Goal: Task Accomplishment & Management: Manage account settings

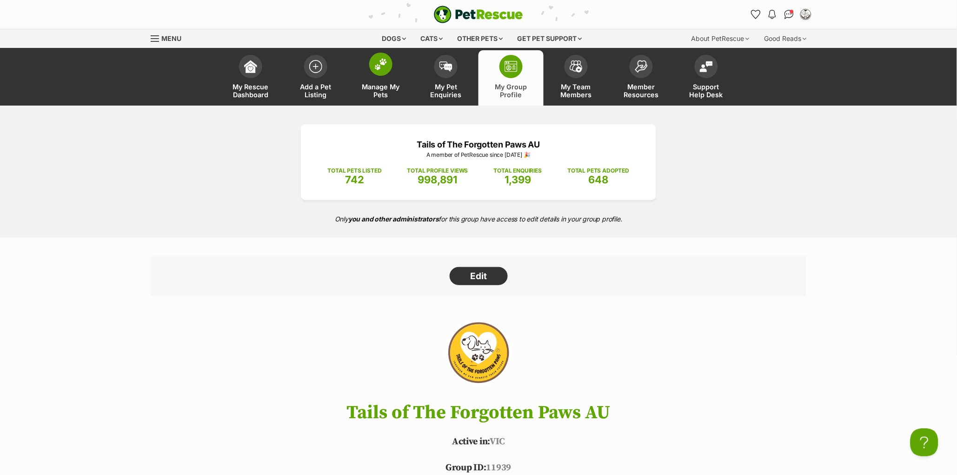
click at [374, 77] on link "Manage My Pets" at bounding box center [380, 77] width 65 height 55
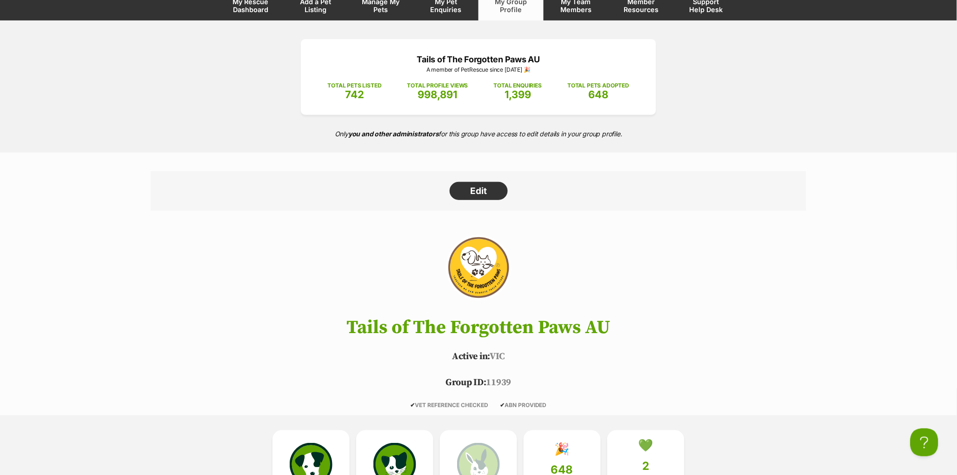
scroll to position [86, 0]
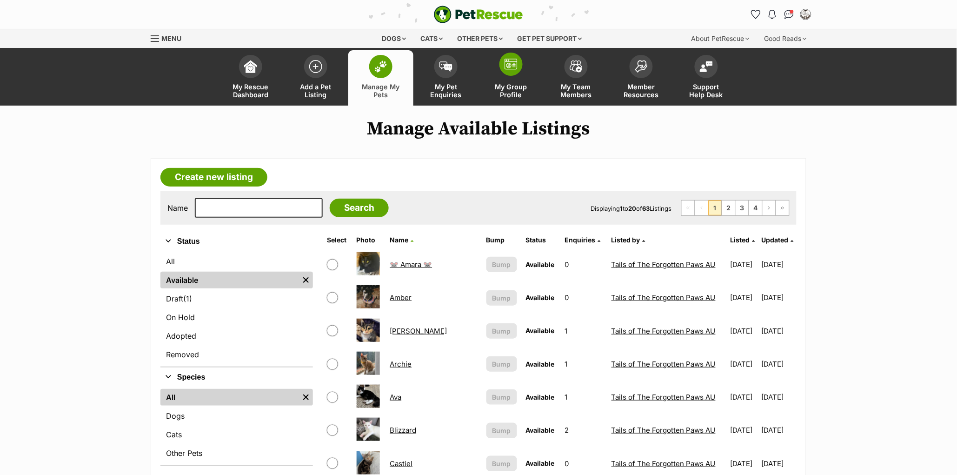
click at [501, 67] on span at bounding box center [511, 64] width 23 height 23
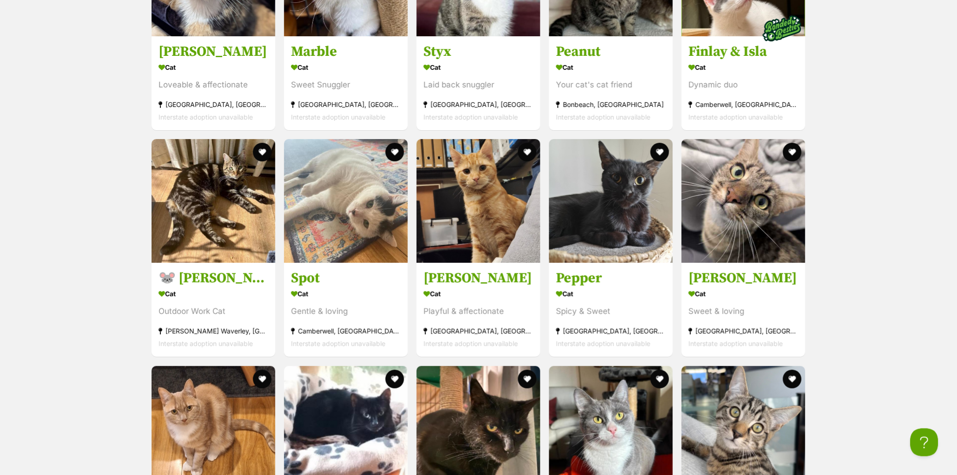
scroll to position [3695, 0]
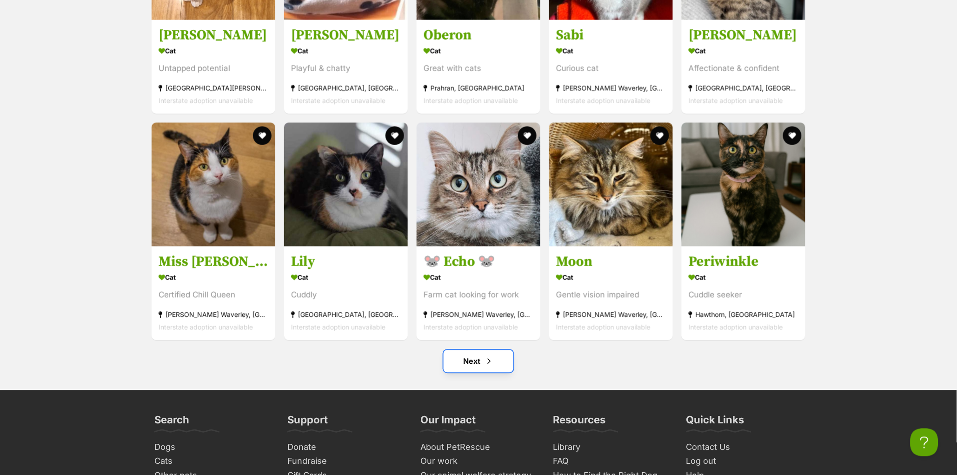
click at [474, 372] on link "Next" at bounding box center [479, 361] width 70 height 22
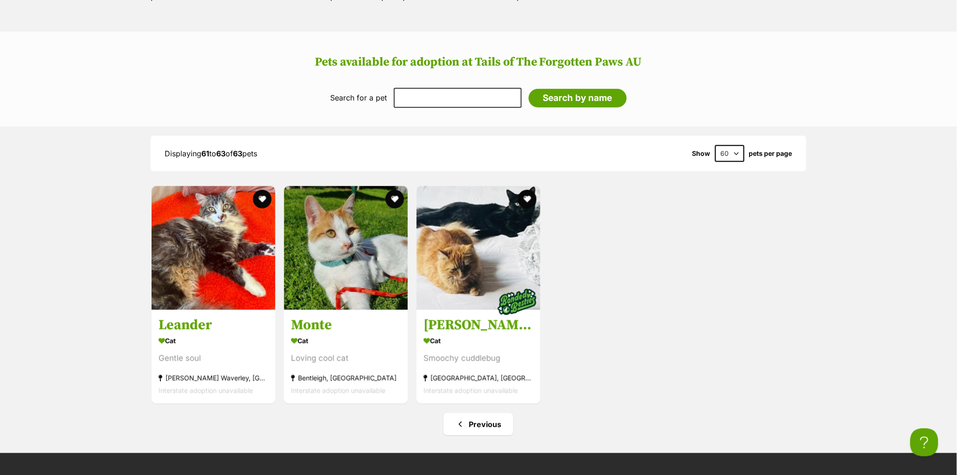
scroll to position [1220, 0]
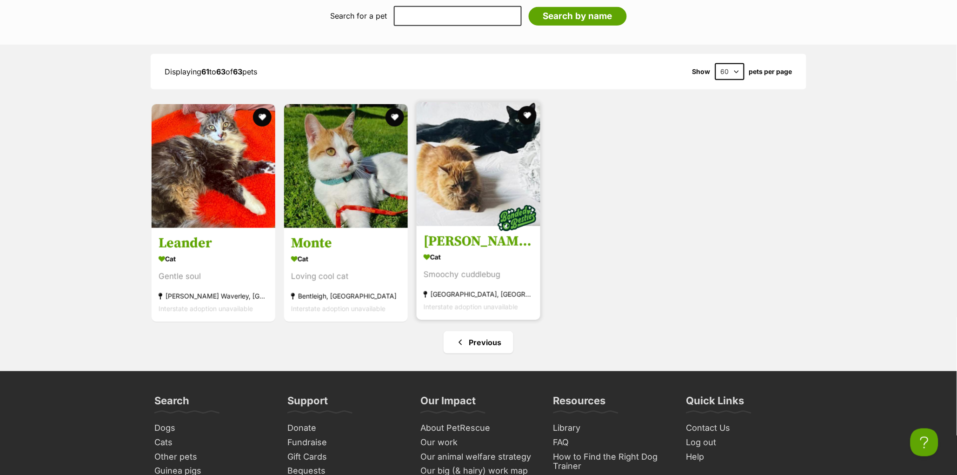
click at [458, 248] on h3 "[PERSON_NAME] & River" at bounding box center [479, 242] width 110 height 18
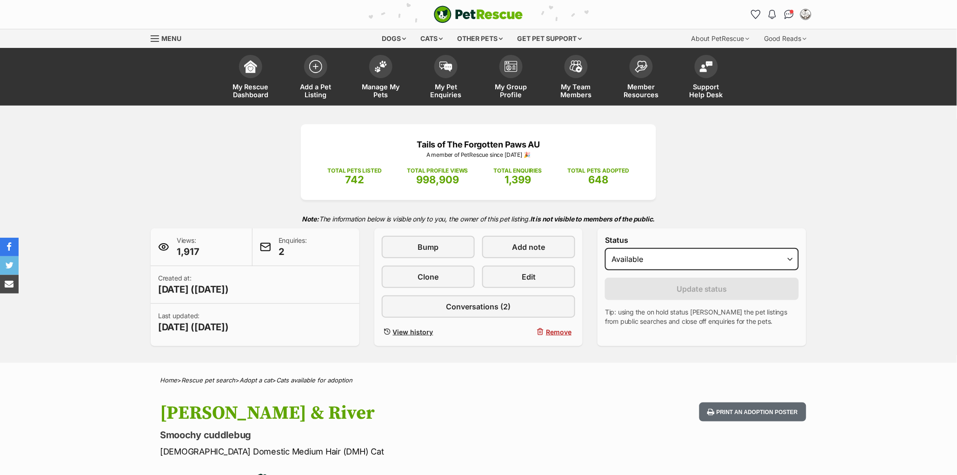
click at [430, 253] on span "Bump" at bounding box center [428, 246] width 21 height 11
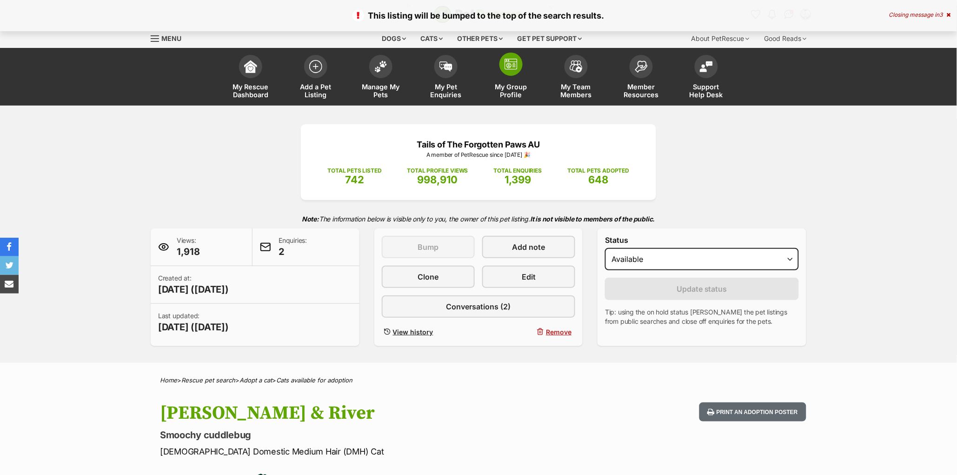
click at [505, 73] on span at bounding box center [511, 64] width 23 height 23
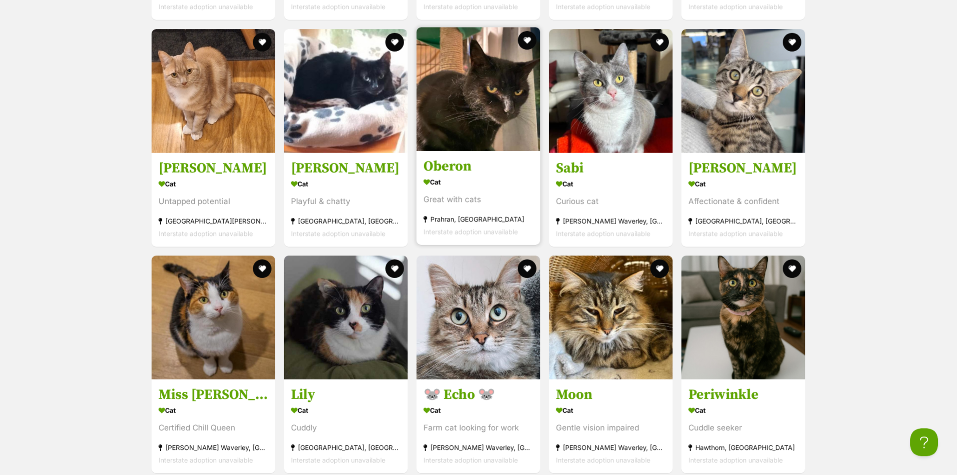
scroll to position [3679, 0]
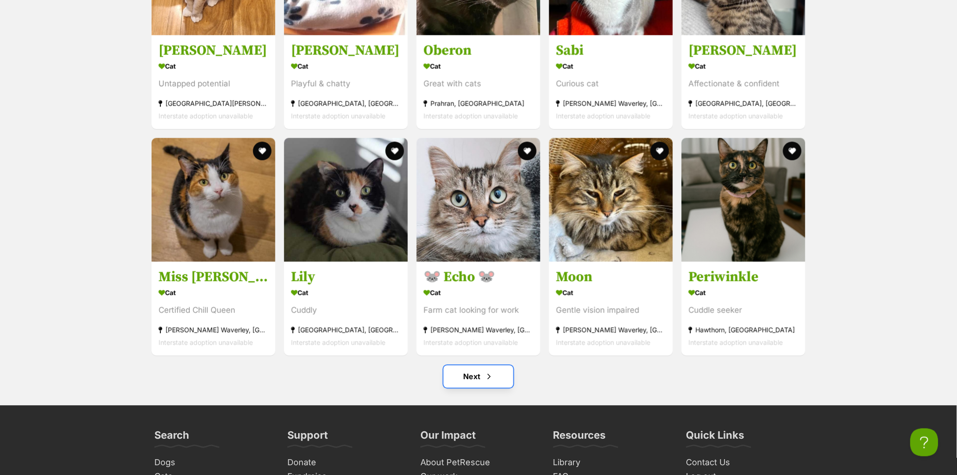
click at [487, 382] on span "Next page" at bounding box center [489, 376] width 9 height 11
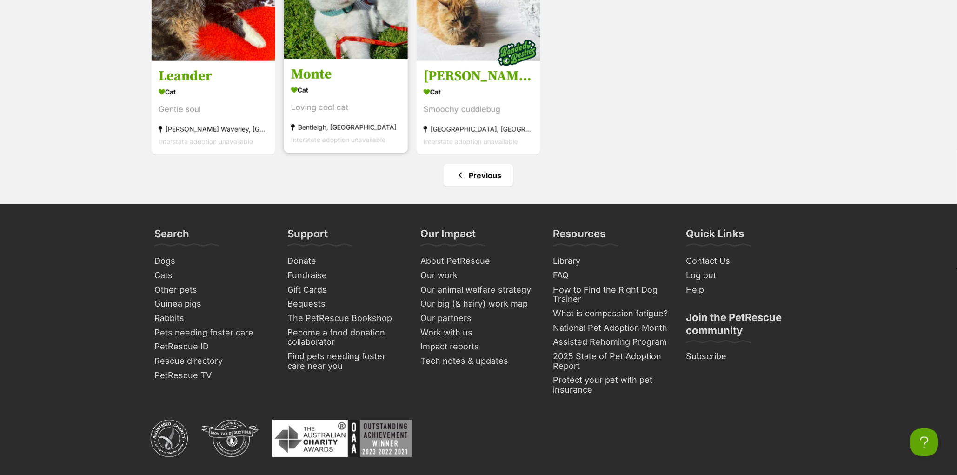
click at [337, 77] on h3 "Monte" at bounding box center [346, 75] width 110 height 18
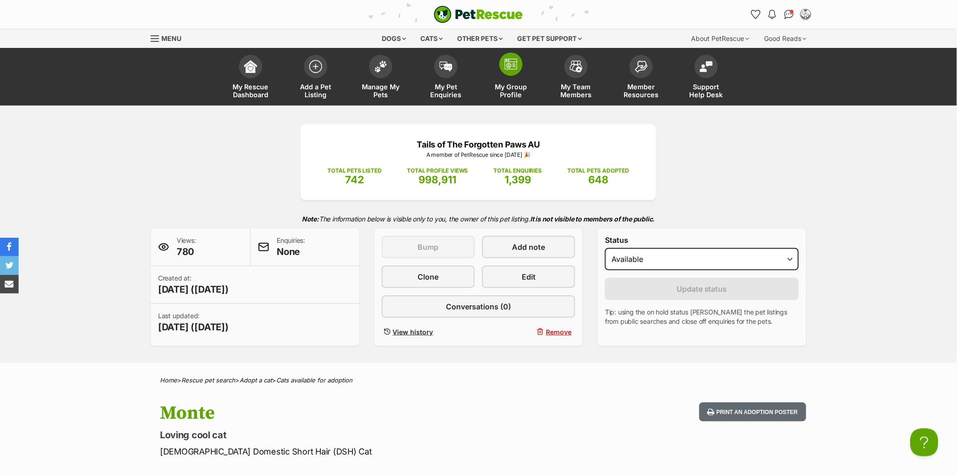
click at [515, 64] on img at bounding box center [511, 64] width 13 height 11
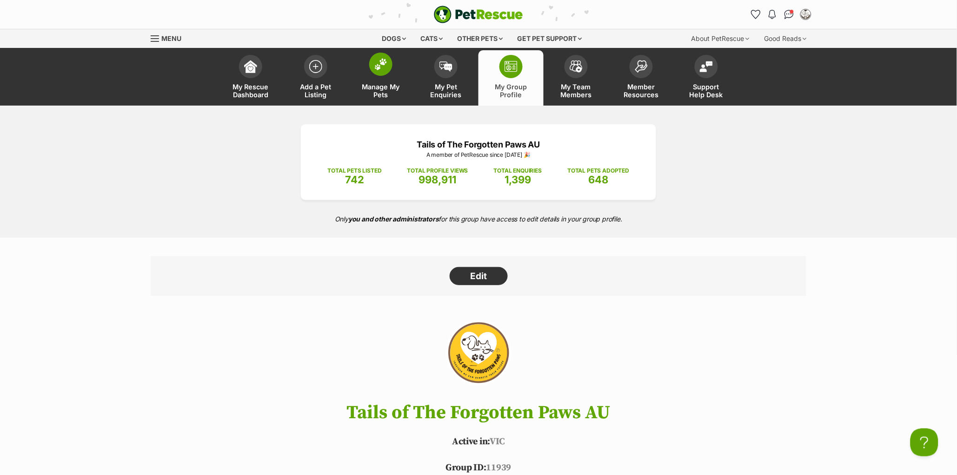
click at [369, 73] on link "Manage My Pets" at bounding box center [380, 77] width 65 height 55
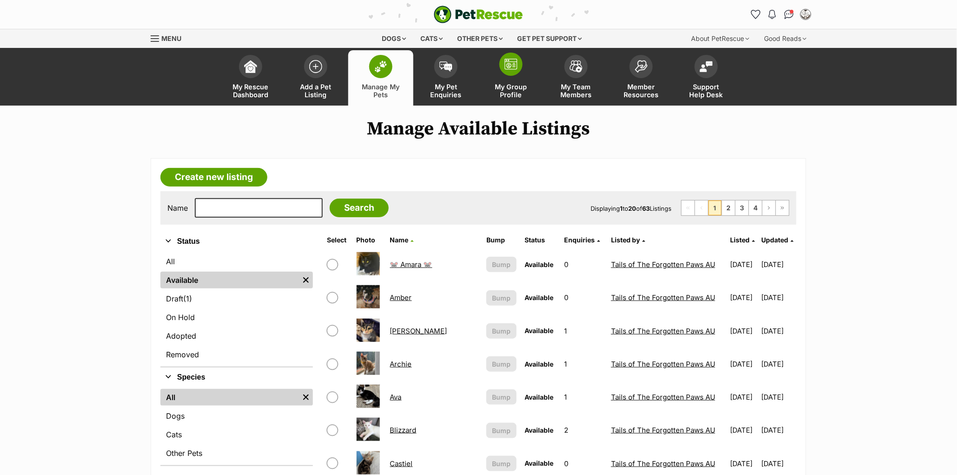
click at [514, 78] on link "My Group Profile" at bounding box center [511, 77] width 65 height 55
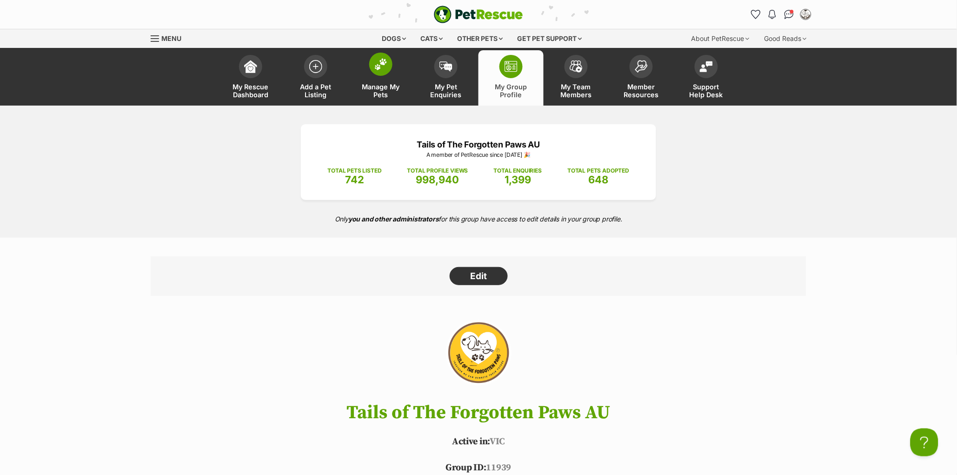
click at [376, 64] on img at bounding box center [380, 64] width 13 height 12
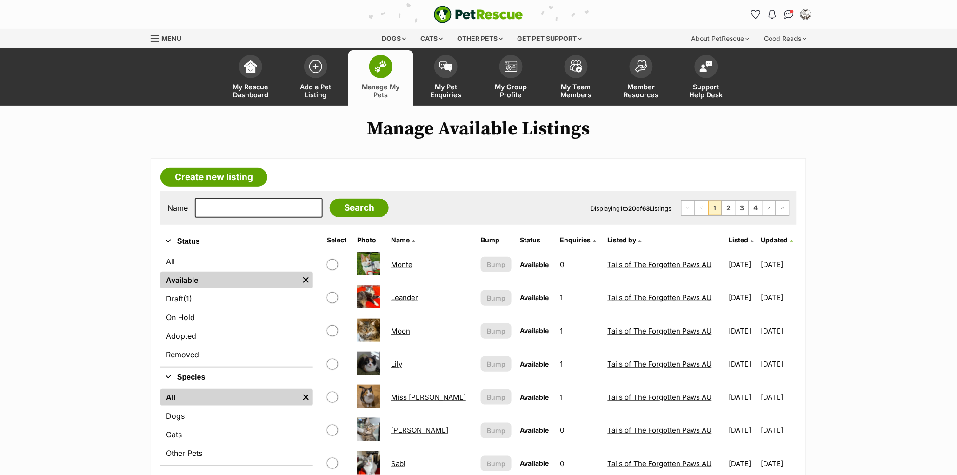
click at [765, 237] on span "Updated" at bounding box center [774, 240] width 27 height 8
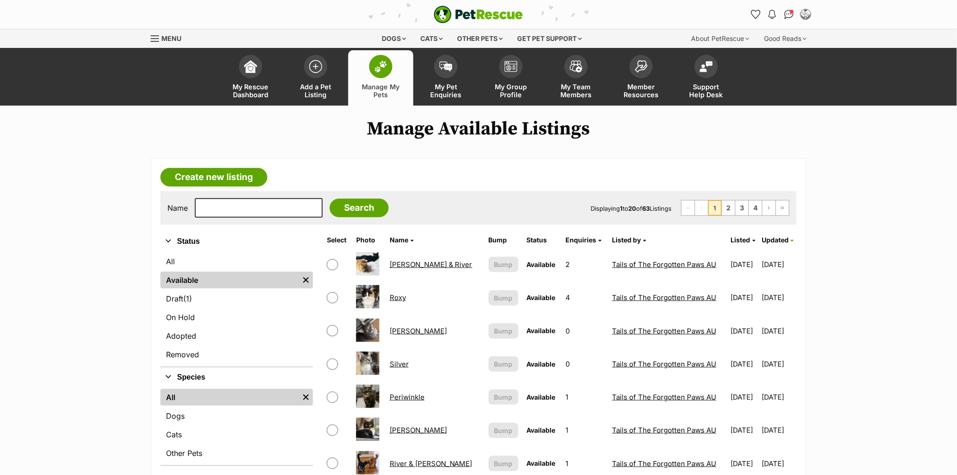
click at [521, 69] on span at bounding box center [511, 66] width 23 height 23
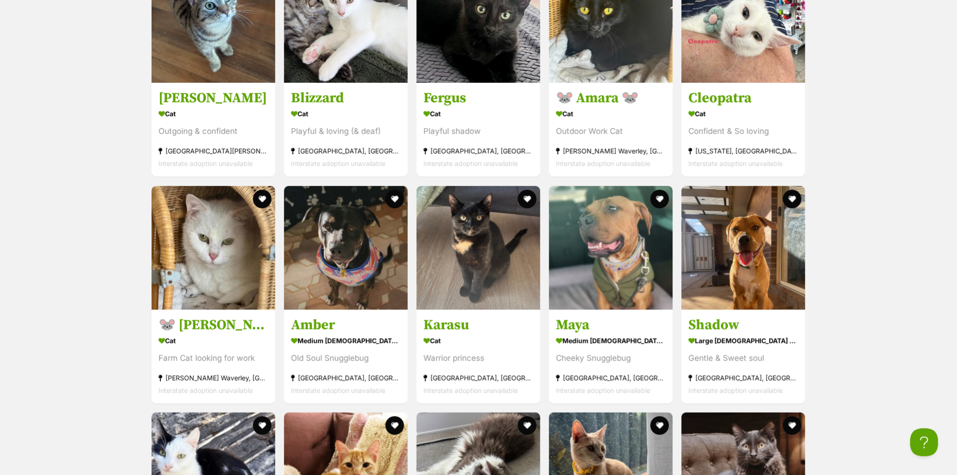
scroll to position [2289, 0]
